Goal: Navigation & Orientation: Find specific page/section

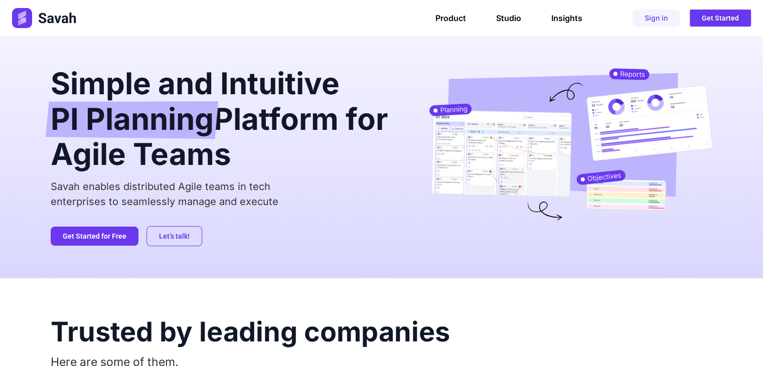
click at [685, 21] on div "Product Studio Insights Product Studio Insights Sign in Get Started" at bounding box center [477, 18] width 546 height 17
click at [667, 19] on span "Sign in" at bounding box center [655, 18] width 23 height 7
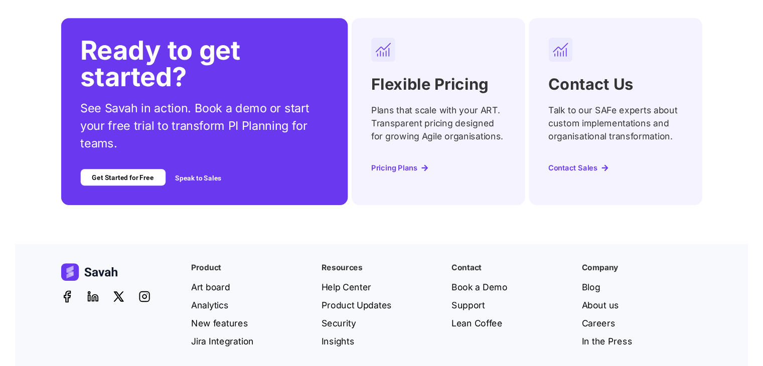
scroll to position [4182, 0]
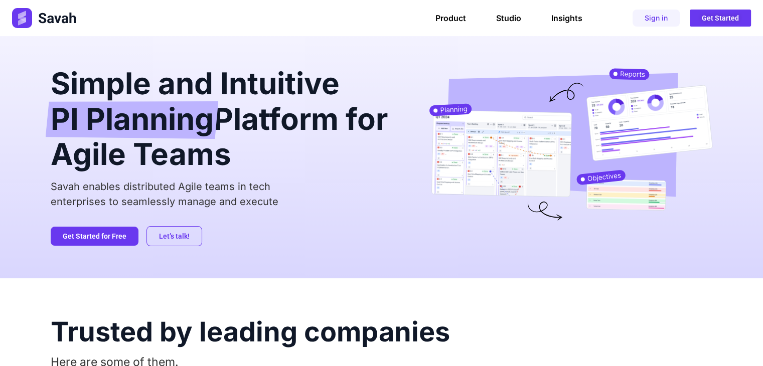
drag, startPoint x: 770, startPoint y: 119, endPoint x: 770, endPoint y: 11, distance: 108.3
click at [289, 54] on div "Simple and Intuitive PI Planning Platform for Agile Teams Savah enables distrib…" at bounding box center [382, 157] width 662 height 242
click at [415, 285] on div "Trusted by leading companies Here are some of them." at bounding box center [382, 364] width 662 height 173
